Goal: Information Seeking & Learning: Learn about a topic

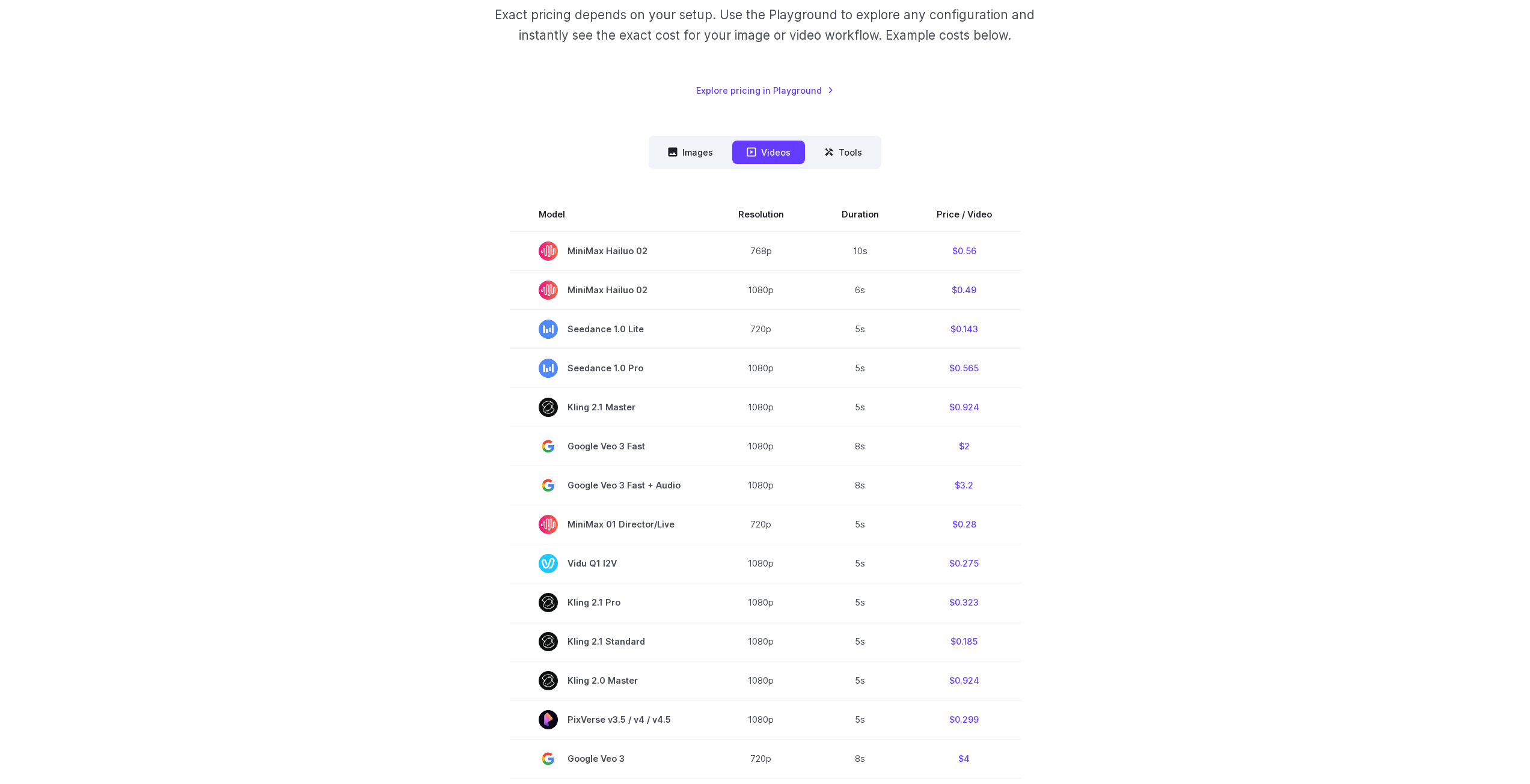
scroll to position [300, 0]
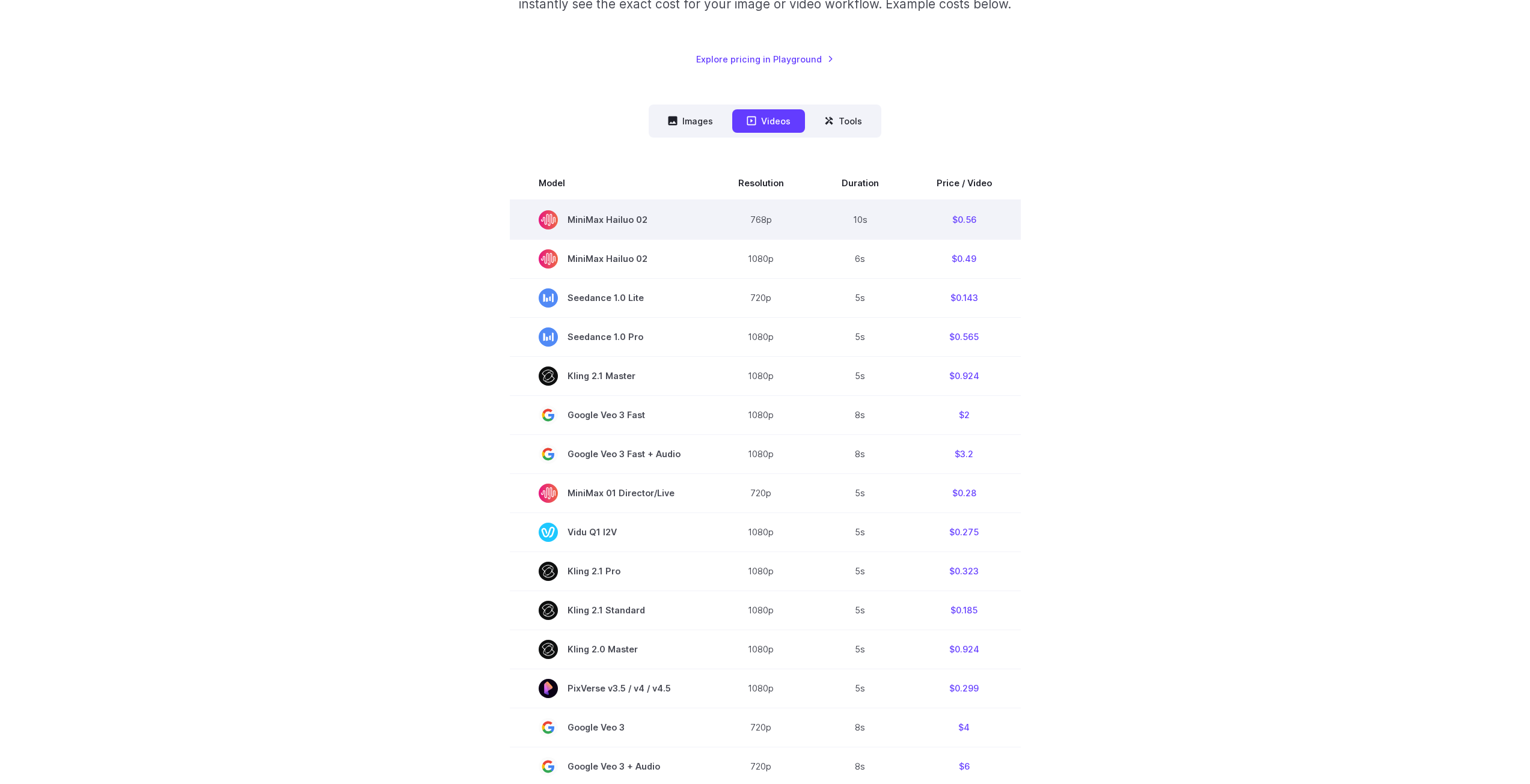
click at [638, 221] on span "MiniMax Hailuo 02" at bounding box center [609, 220] width 142 height 19
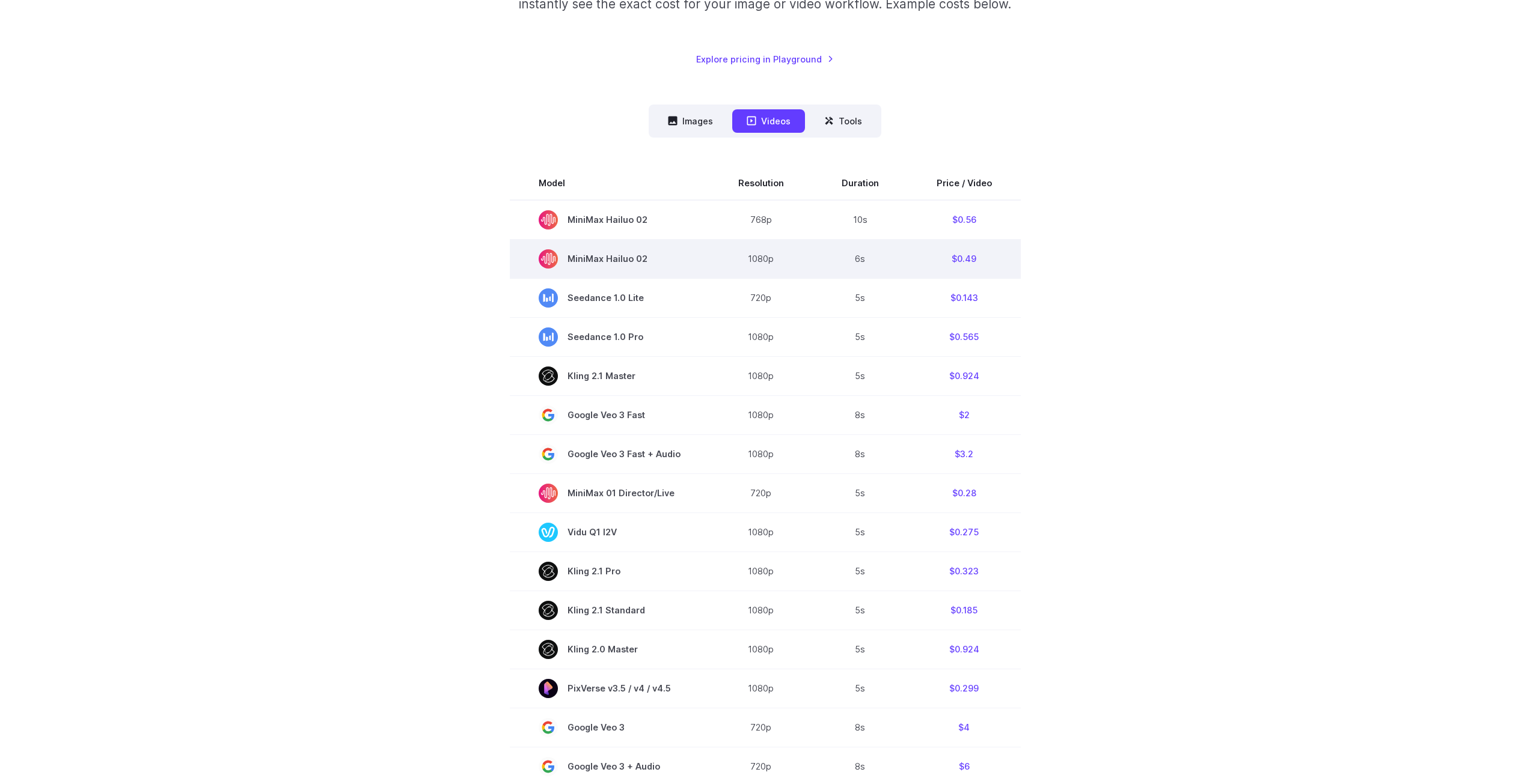
drag, startPoint x: 661, startPoint y: 260, endPoint x: 547, endPoint y: 253, distance: 114.2
click at [547, 253] on span "MiniMax Hailuo 02" at bounding box center [609, 259] width 142 height 19
drag, startPoint x: 568, startPoint y: 260, endPoint x: 655, endPoint y: 261, distance: 87.0
click at [655, 261] on span "MiniMax Hailuo 02" at bounding box center [609, 259] width 142 height 19
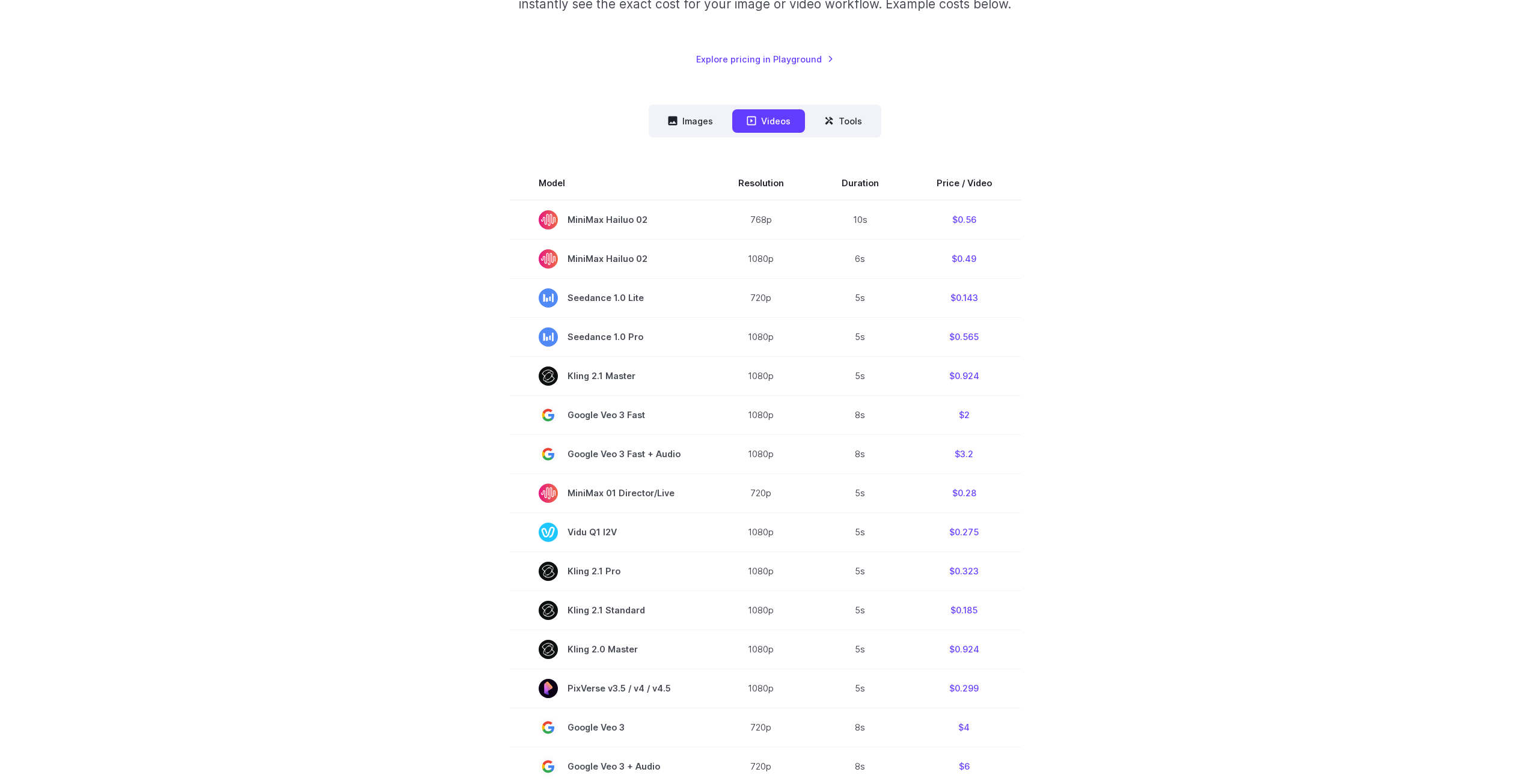
click at [1142, 257] on section "Model Resolution Duration Price / Video MiniMax Hailuo 02 768p 10s $0.56 MiniMa…" at bounding box center [765, 574] width 837 height 815
click at [1168, 408] on section "Model Resolution Duration Price / Video MiniMax Hailuo 02 768p 10s $0.56 MiniMa…" at bounding box center [765, 574] width 837 height 815
click at [1196, 246] on div "Pricing based on what you use Exact pricing depends on your setup. Use the Play…" at bounding box center [765, 430] width 865 height 1211
drag, startPoint x: 1303, startPoint y: 241, endPoint x: 1131, endPoint y: 229, distance: 172.4
click at [1299, 239] on div "Pricing based on what you use Exact pricing depends on your setup. Use the Play…" at bounding box center [765, 430] width 1530 height 1326
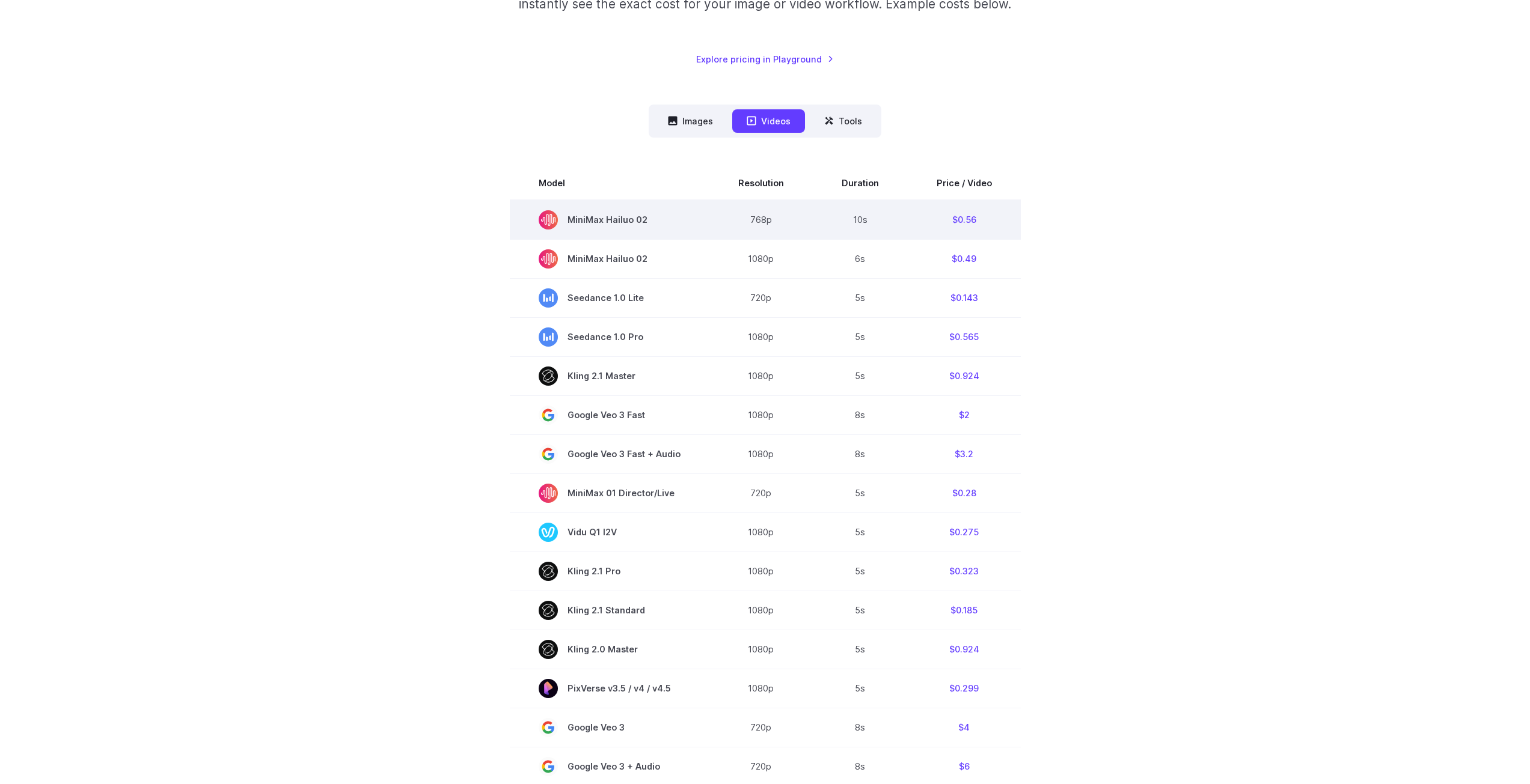
drag, startPoint x: 708, startPoint y: 217, endPoint x: 644, endPoint y: 222, distance: 64.2
click at [637, 224] on td "MiniMax Hailuo 02" at bounding box center [609, 220] width 199 height 40
click at [683, 222] on td "MiniMax Hailuo 02" at bounding box center [609, 220] width 199 height 40
drag, startPoint x: 470, startPoint y: 182, endPoint x: 446, endPoint y: 182, distance: 24.0
click at [446, 182] on section "Model Resolution Duration Price / Video MiniMax Hailuo 02 768p 10s $0.56 MiniMa…" at bounding box center [765, 574] width 837 height 815
